Goal: Task Accomplishment & Management: Manage account settings

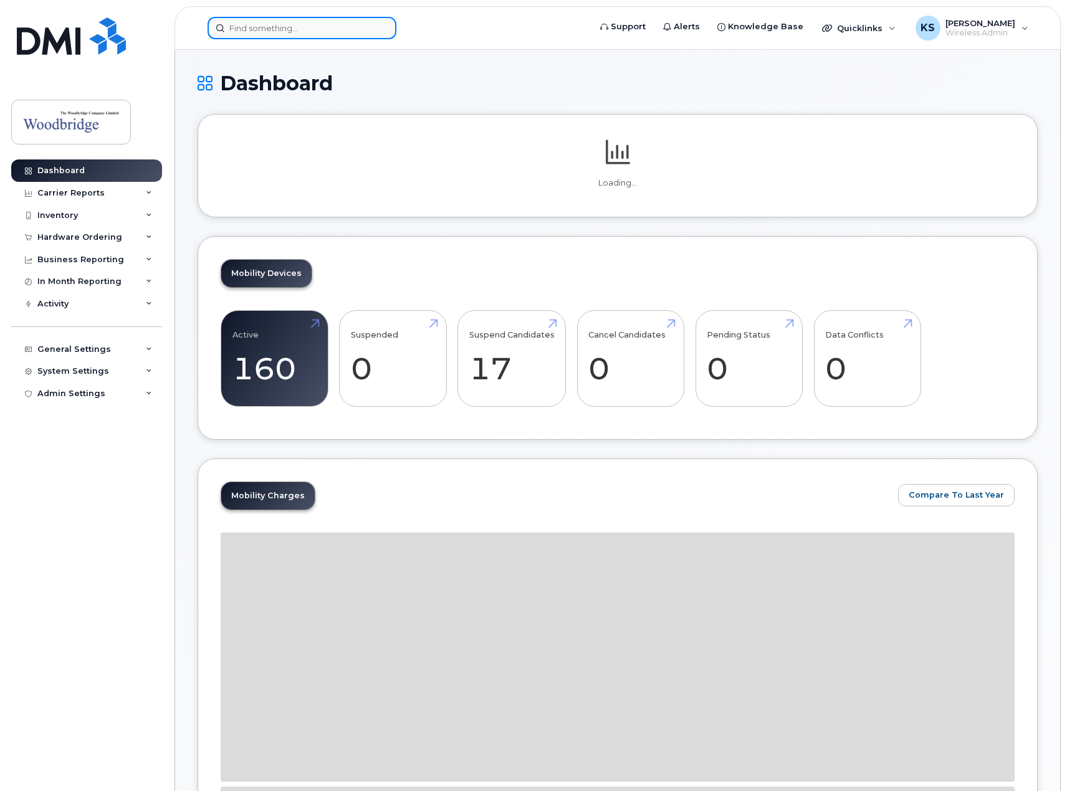
click at [265, 27] on input at bounding box center [301, 28] width 189 height 22
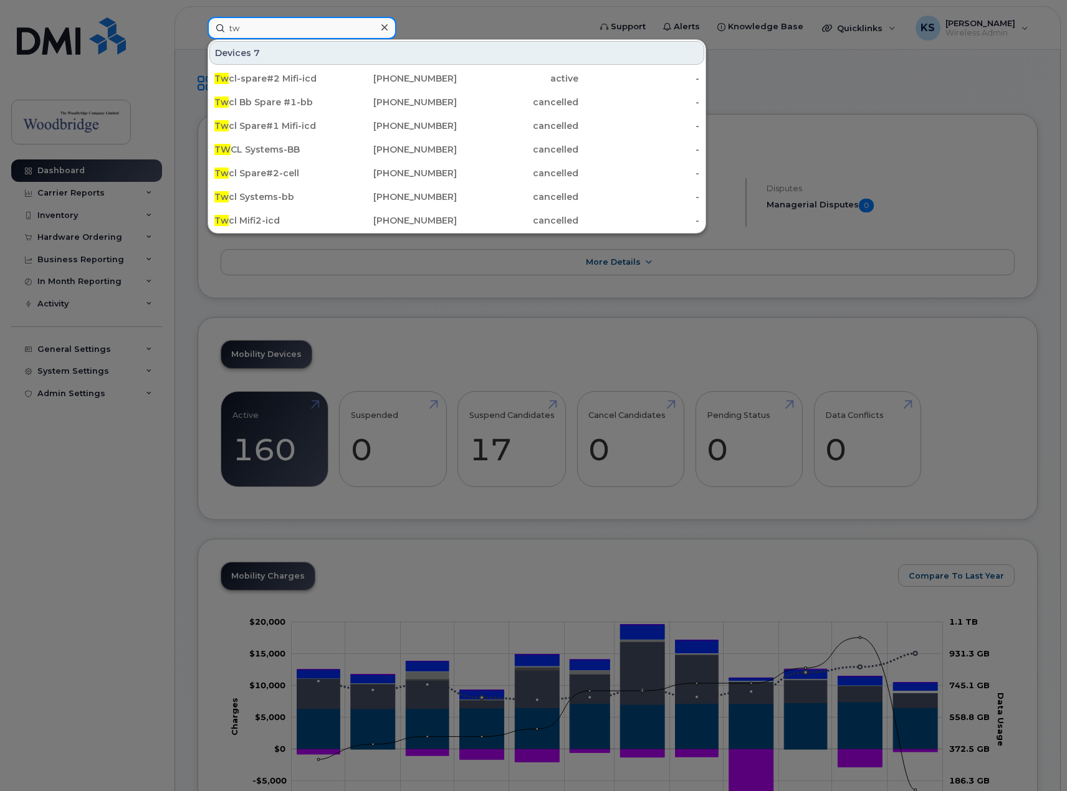
type input "t"
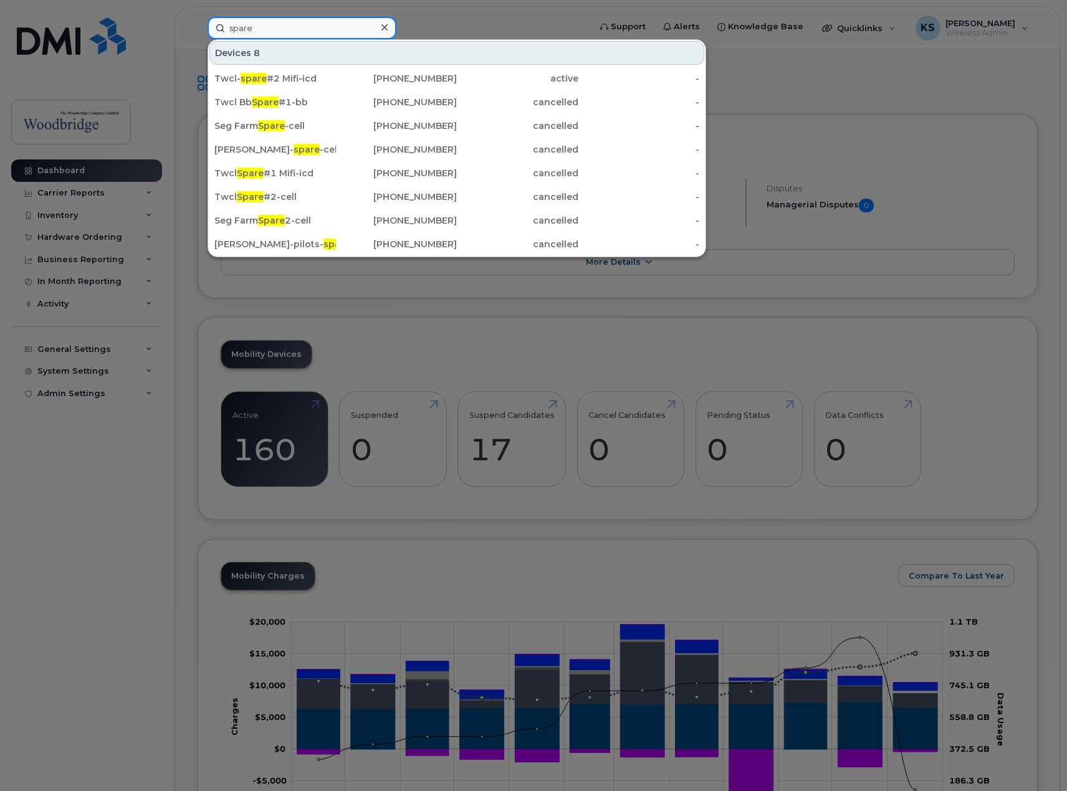
type input "spare"
click at [487, 17] on div at bounding box center [533, 395] width 1067 height 791
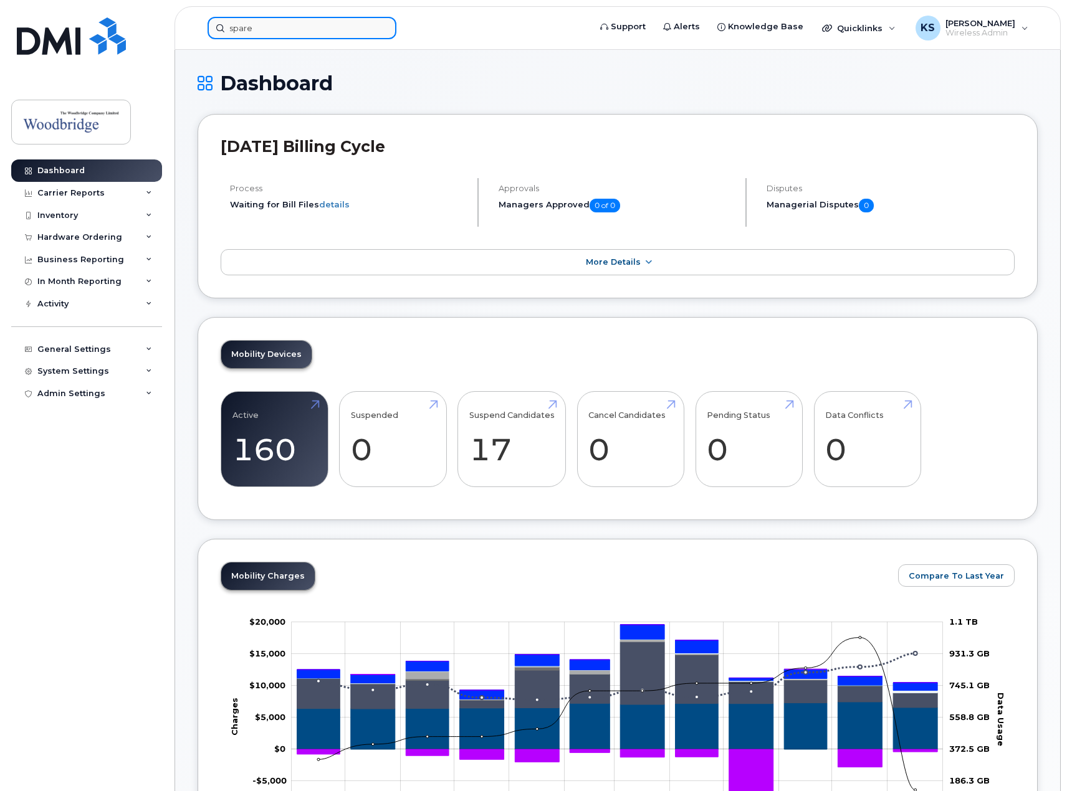
click at [289, 36] on input "spare" at bounding box center [301, 28] width 189 height 22
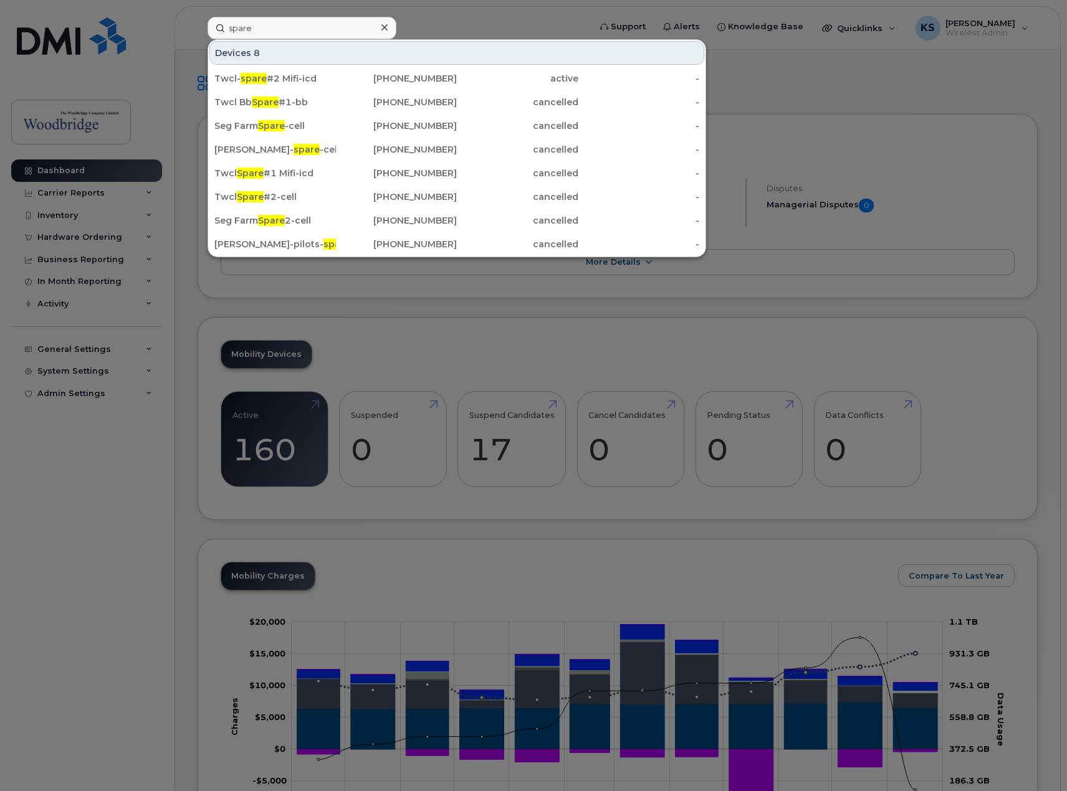
drag, startPoint x: 485, startPoint y: 28, endPoint x: 501, endPoint y: 1, distance: 31.0
click at [485, 28] on div at bounding box center [533, 395] width 1067 height 791
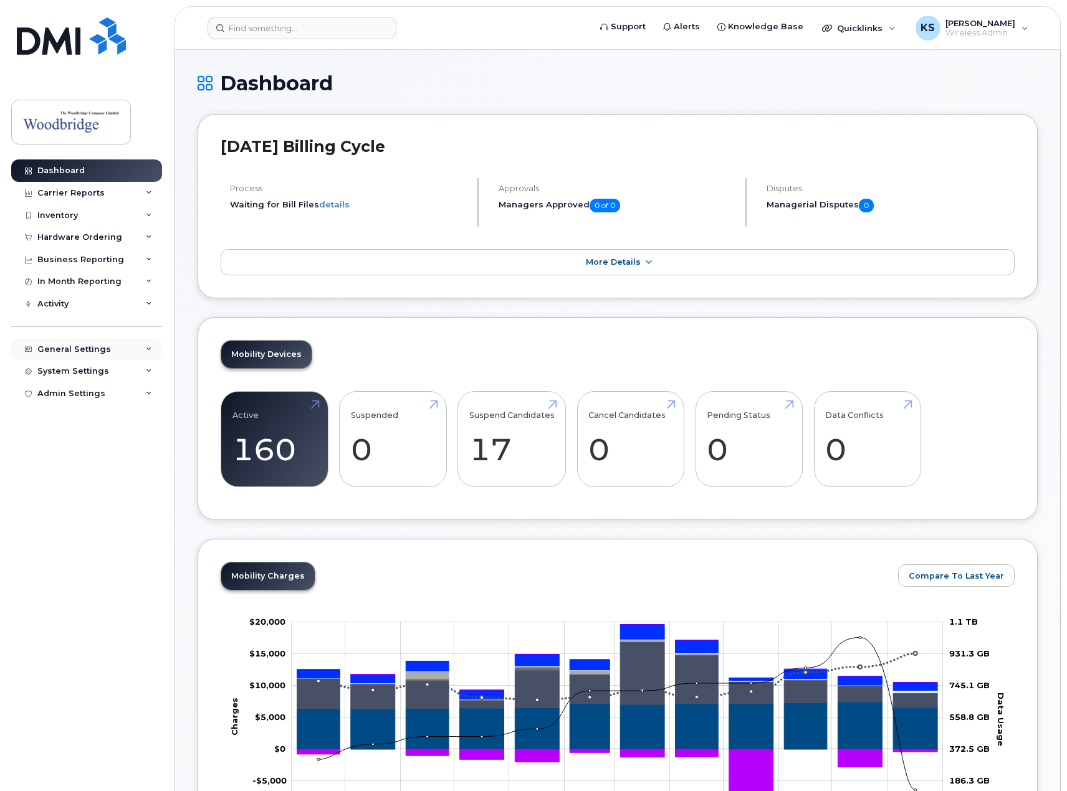
click at [101, 356] on div "General Settings" at bounding box center [86, 349] width 151 height 22
click at [58, 569] on div "System Settings" at bounding box center [86, 562] width 151 height 22
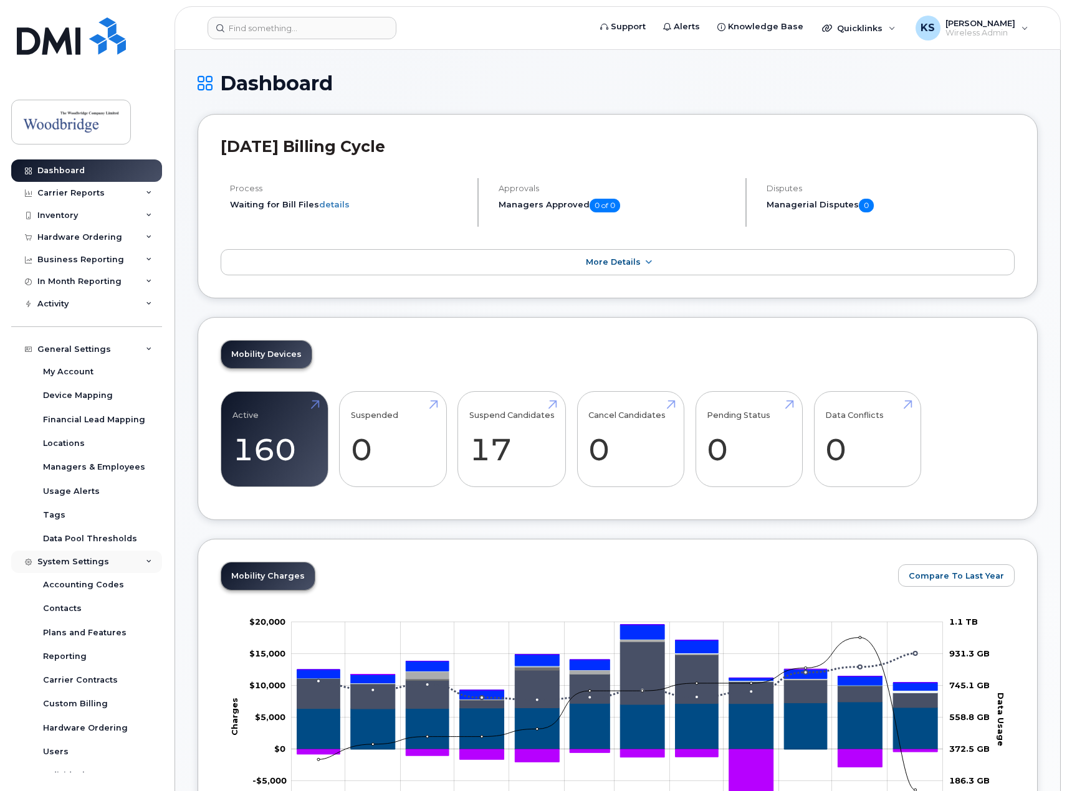
click at [70, 563] on div "System Settings" at bounding box center [73, 562] width 72 height 10
click at [65, 581] on div "Admin Settings" at bounding box center [71, 584] width 68 height 10
click at [77, 588] on div "Admin Settings" at bounding box center [71, 584] width 68 height 10
click at [84, 561] on div "System Settings" at bounding box center [73, 562] width 72 height 10
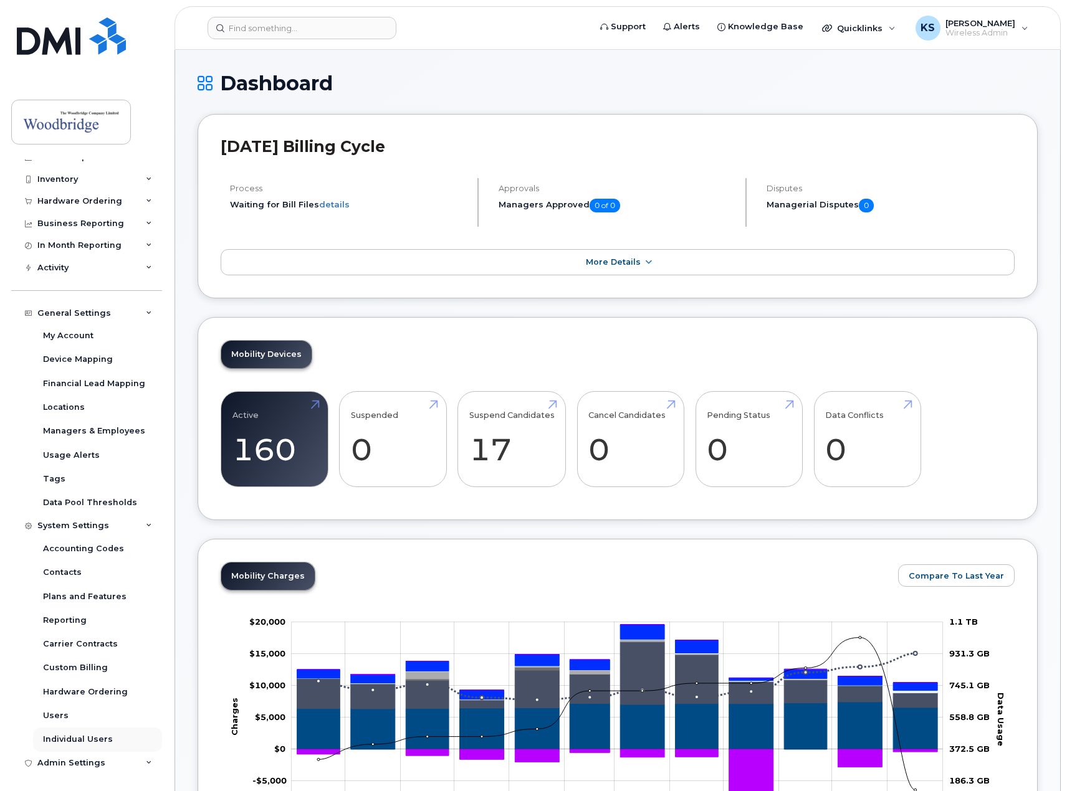
scroll to position [37, 0]
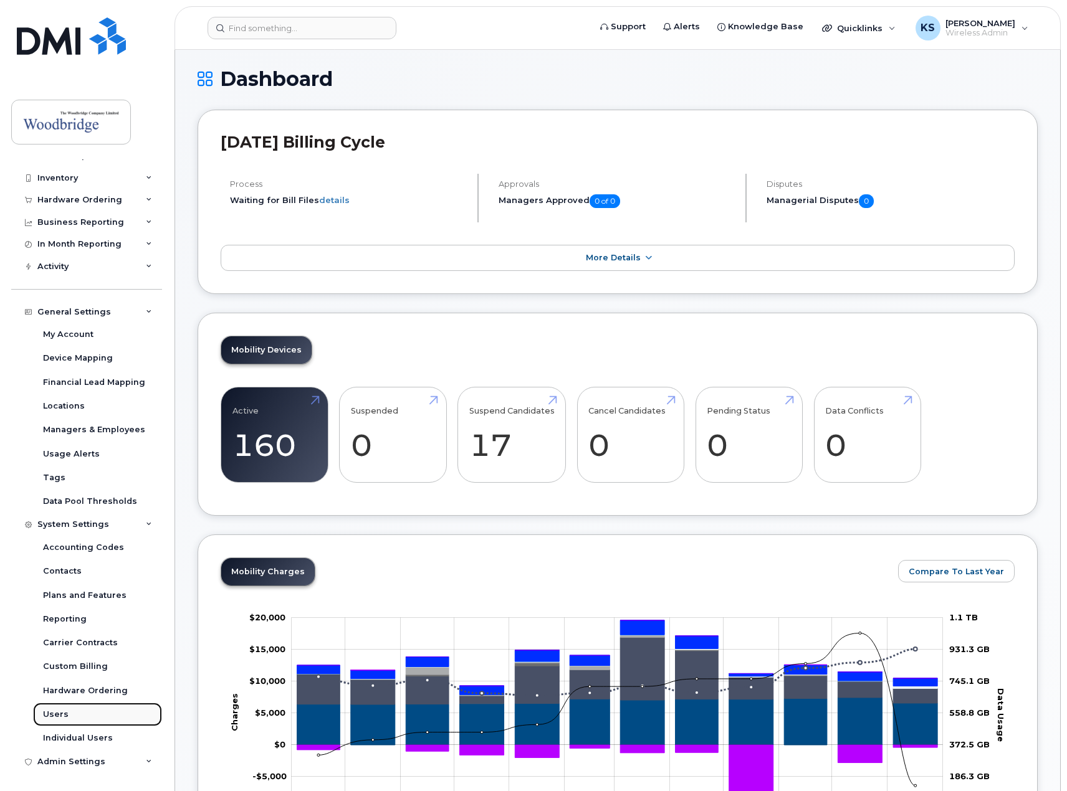
click at [58, 714] on div "Users" at bounding box center [56, 714] width 26 height 11
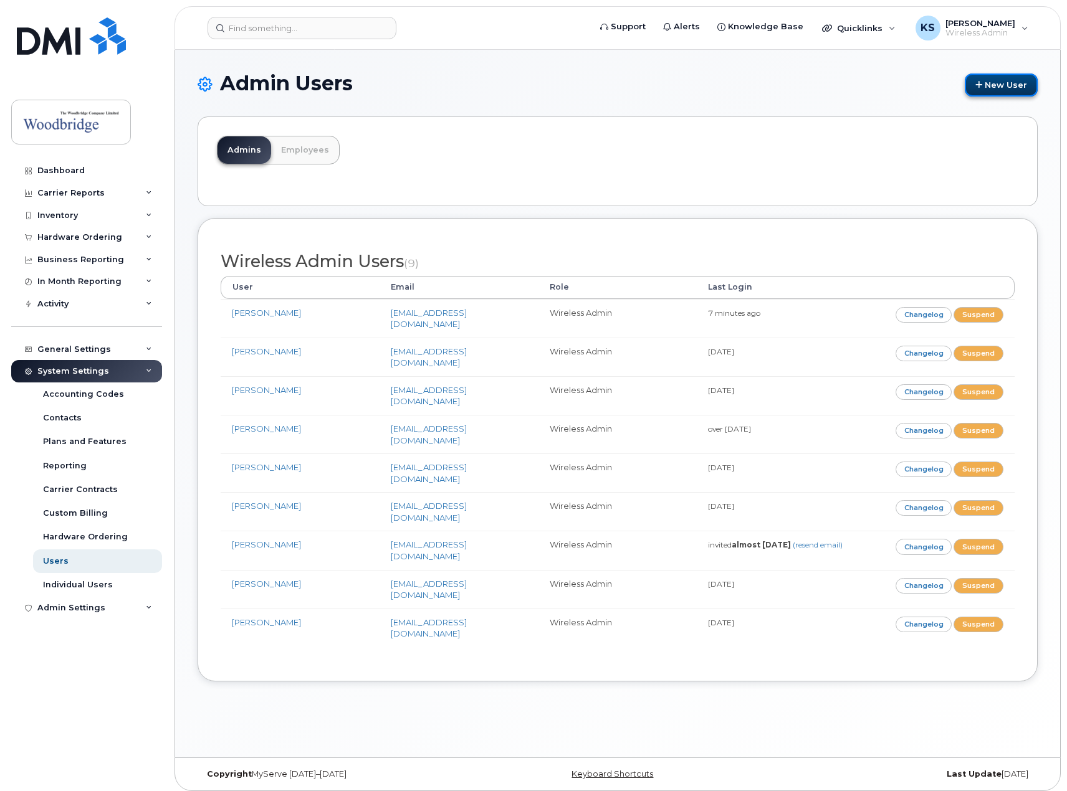
click at [981, 88] on icon at bounding box center [978, 85] width 7 height 8
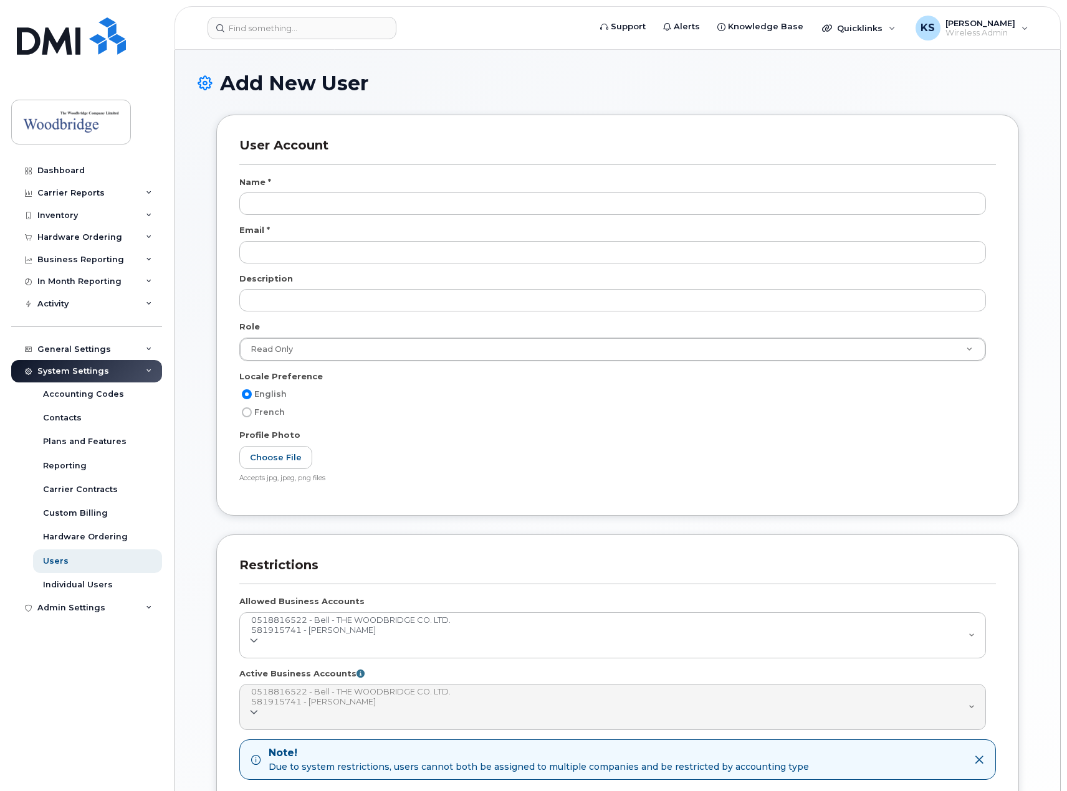
select select
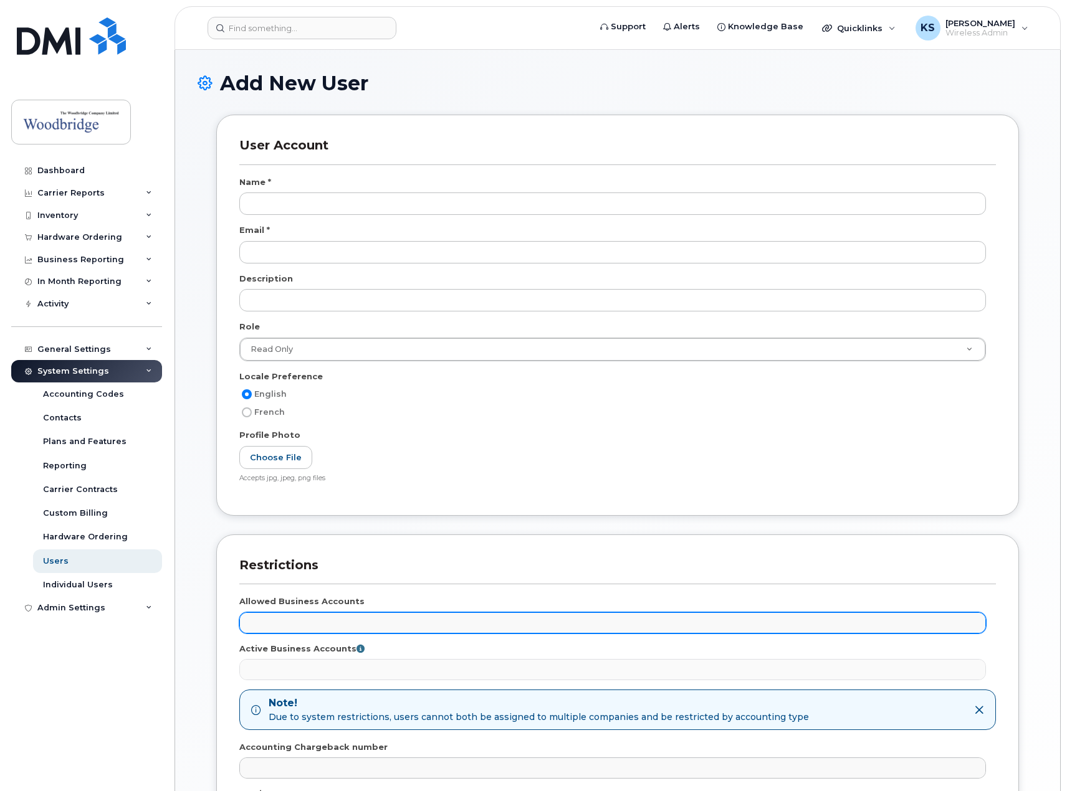
click at [355, 626] on ul at bounding box center [612, 623] width 745 height 20
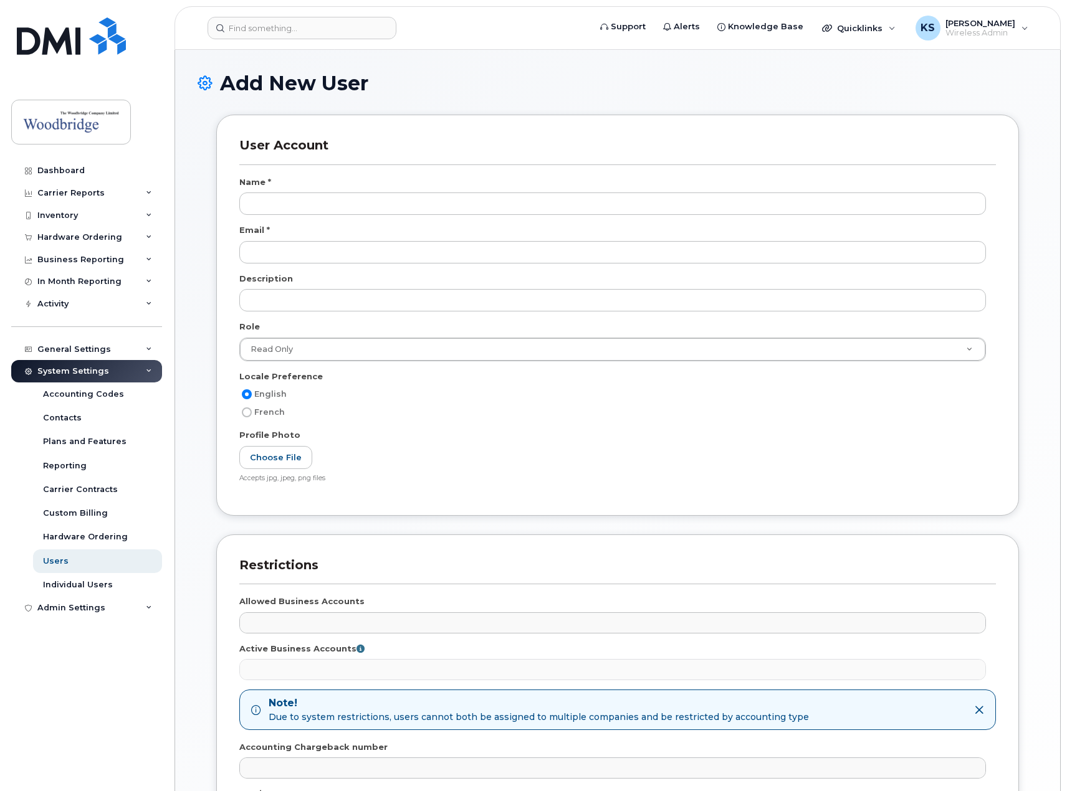
click at [300, 189] on div "Name *" at bounding box center [617, 184] width 756 height 17
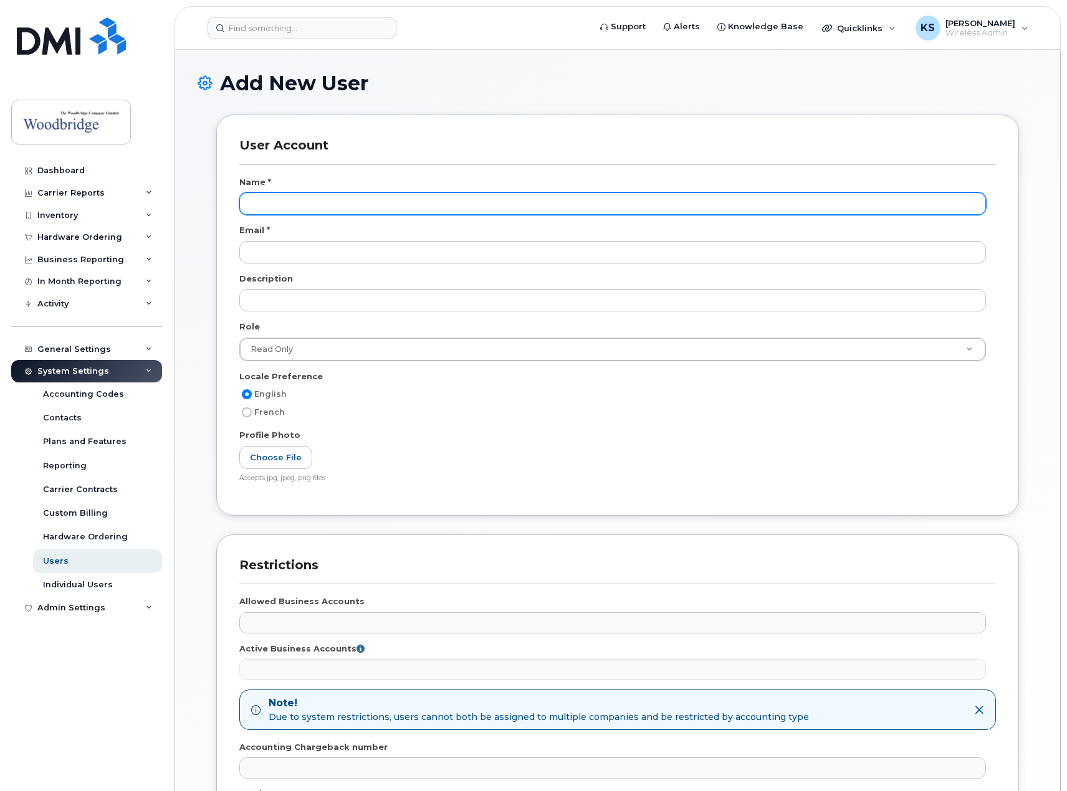
click at [303, 204] on input "text" at bounding box center [612, 204] width 746 height 22
type input "[PERSON_NAME]"
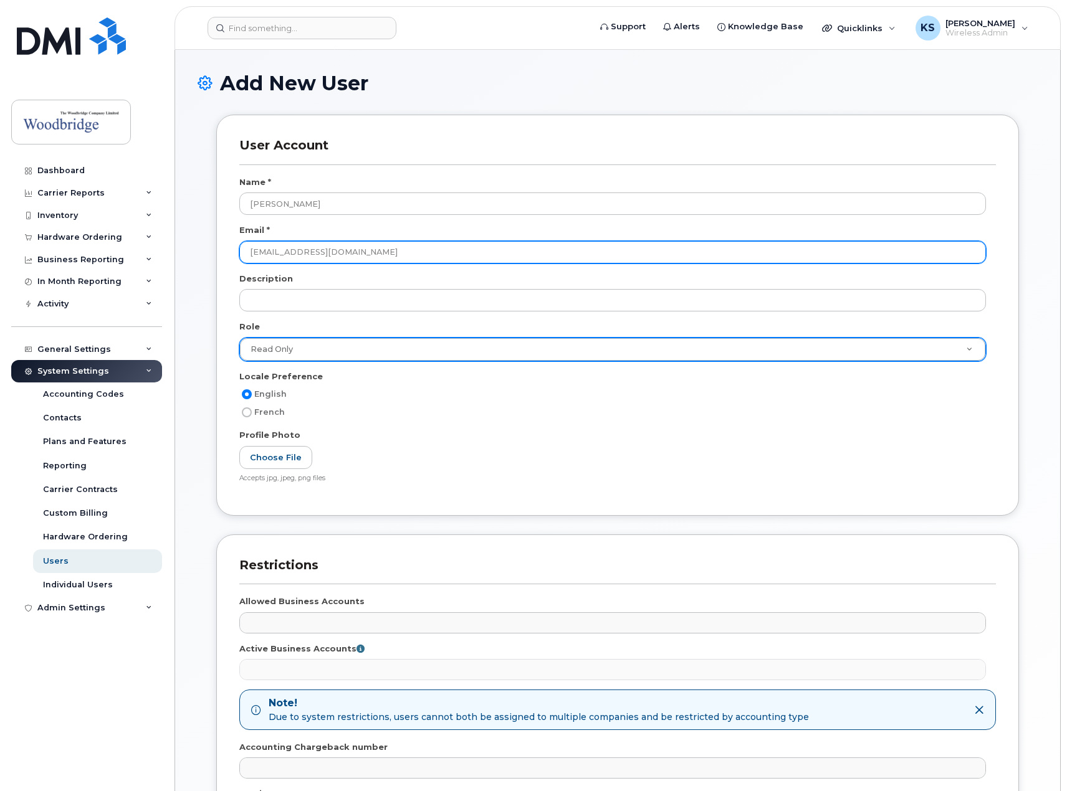
type input "[EMAIL_ADDRESS][DOMAIN_NAME]"
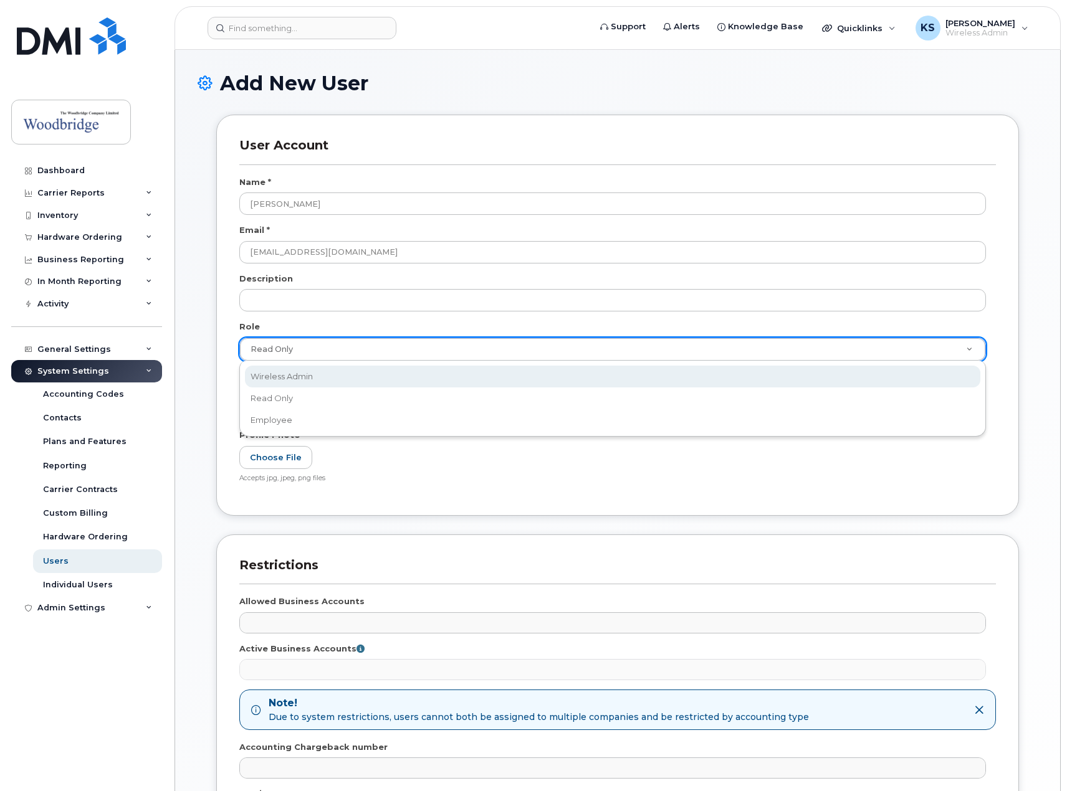
select select "wireless_admin"
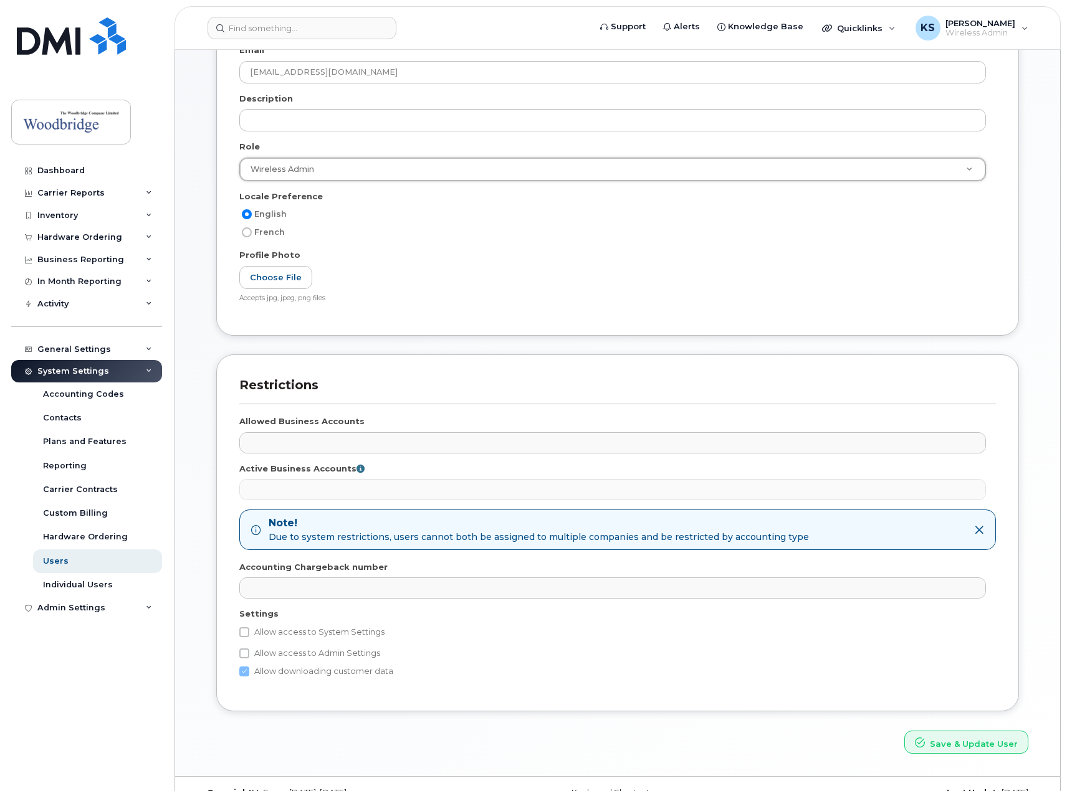
scroll to position [205, 0]
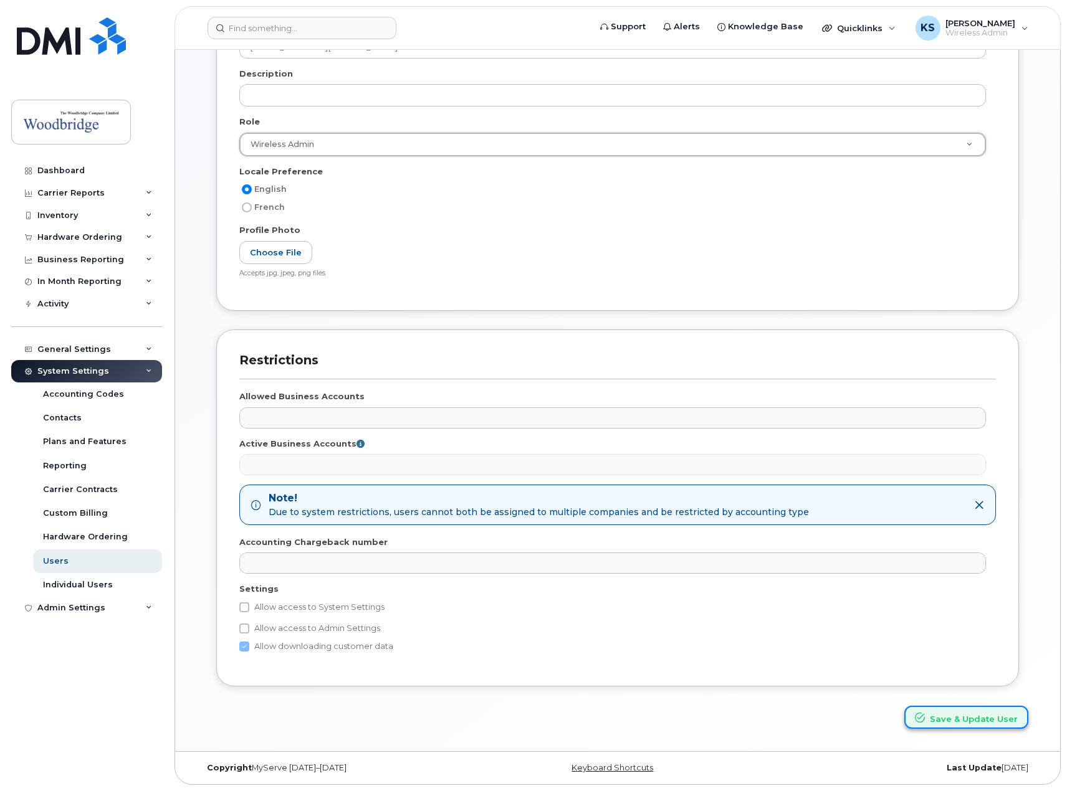
click at [981, 722] on button "Save & Update User" at bounding box center [966, 717] width 124 height 23
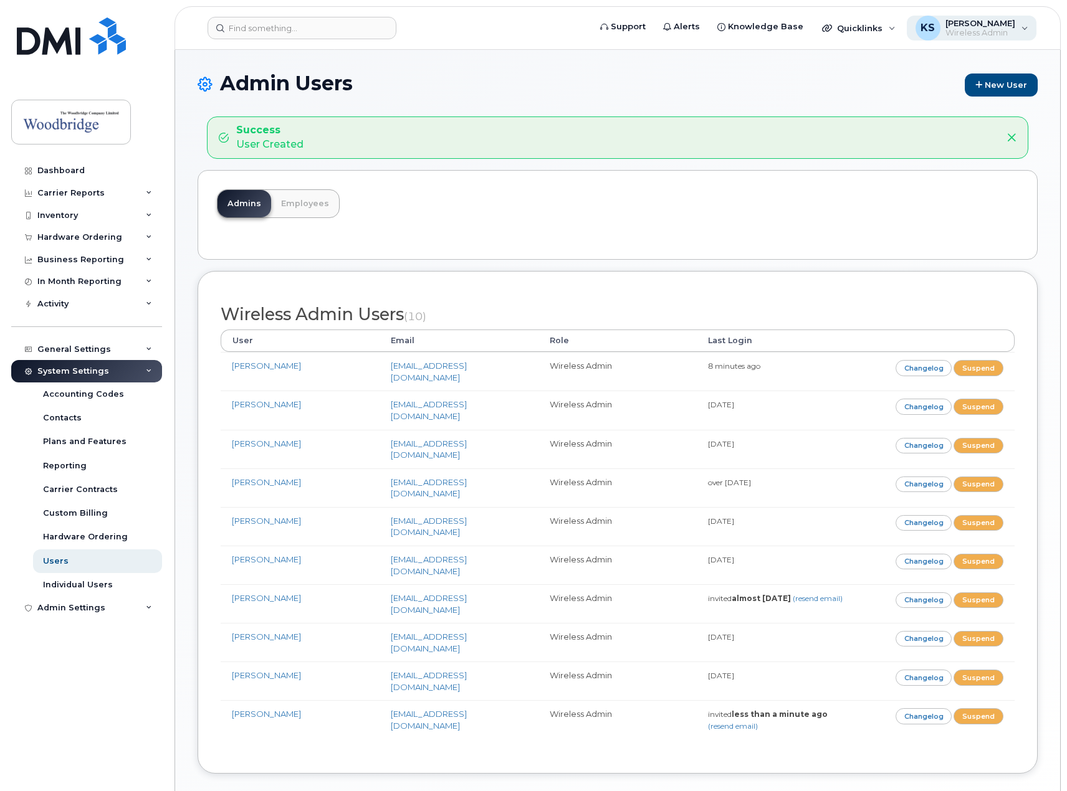
click at [1016, 26] on div "KS Keith Siu Wireless Admin" at bounding box center [972, 28] width 130 height 25
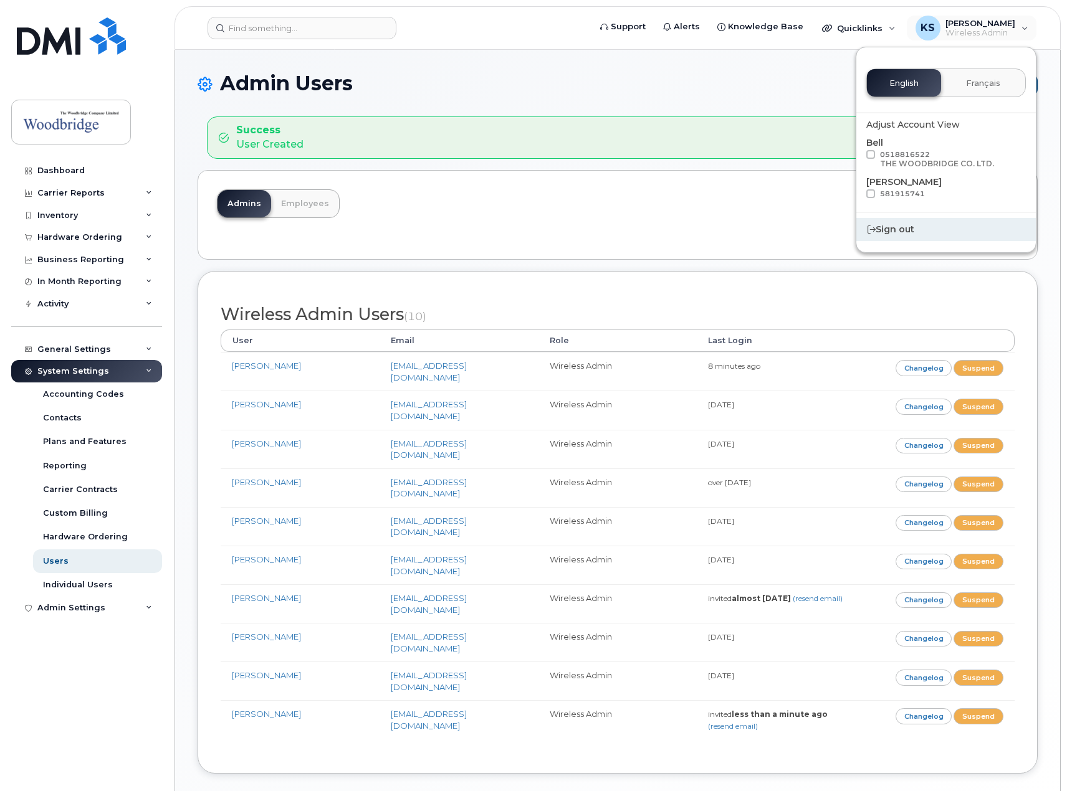
click at [919, 228] on div "Sign out" at bounding box center [945, 229] width 179 height 23
